Goal: Task Accomplishment & Management: Use online tool/utility

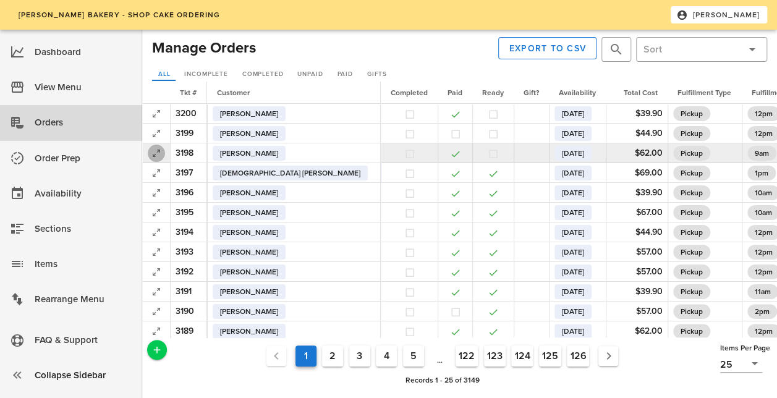
click at [154, 151] on icon "button" at bounding box center [156, 153] width 15 height 15
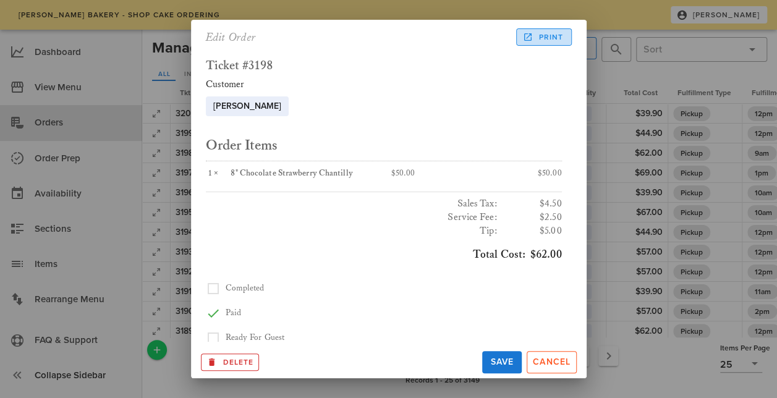
click at [553, 41] on span "Print" at bounding box center [544, 37] width 38 height 11
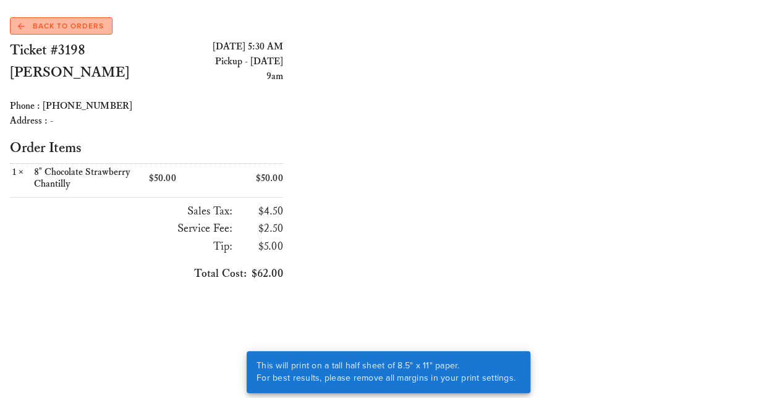
click at [94, 26] on span "Back to Orders" at bounding box center [61, 25] width 86 height 11
